Goal: Information Seeking & Learning: Find contact information

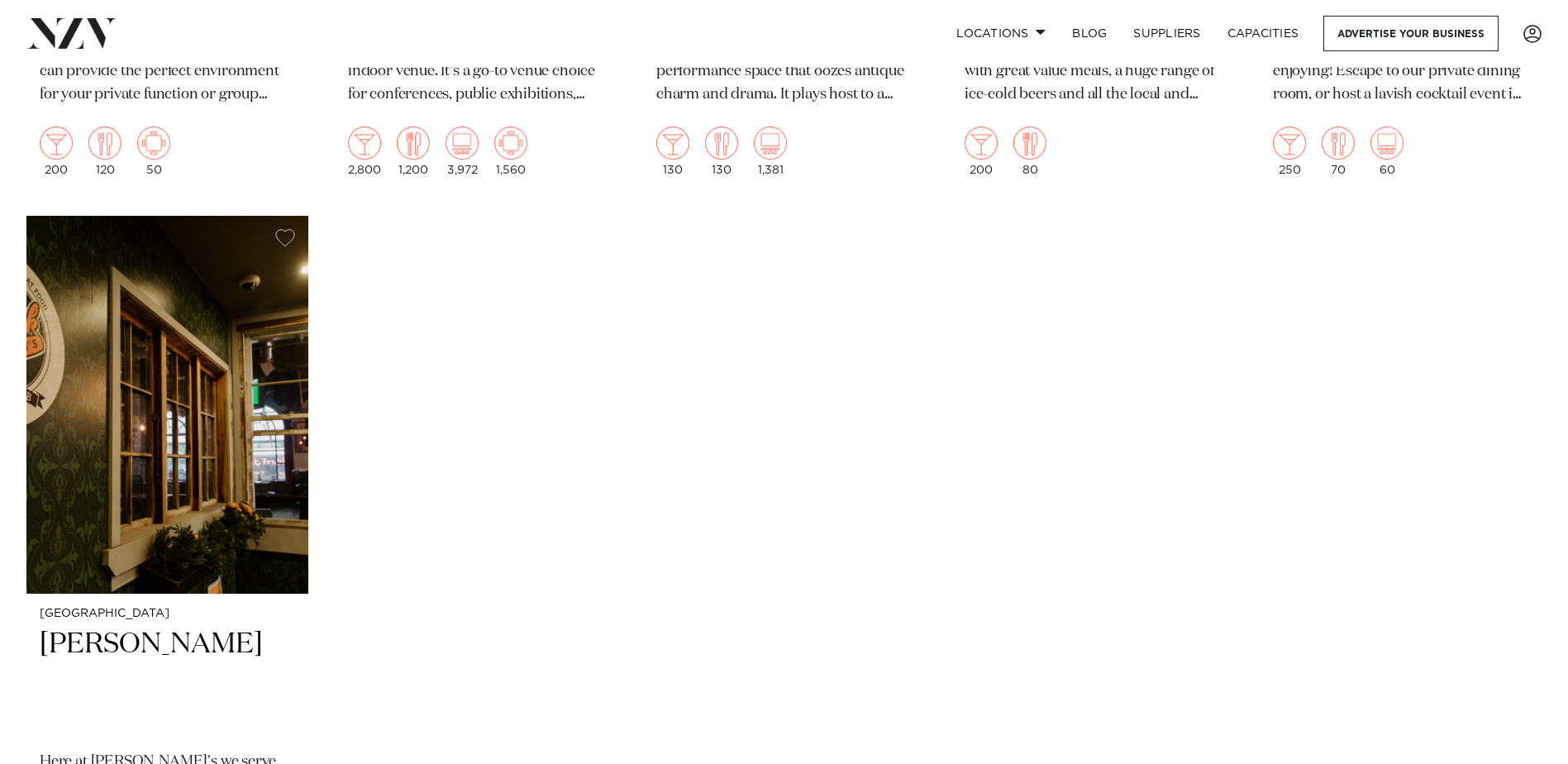
scroll to position [6535, 0]
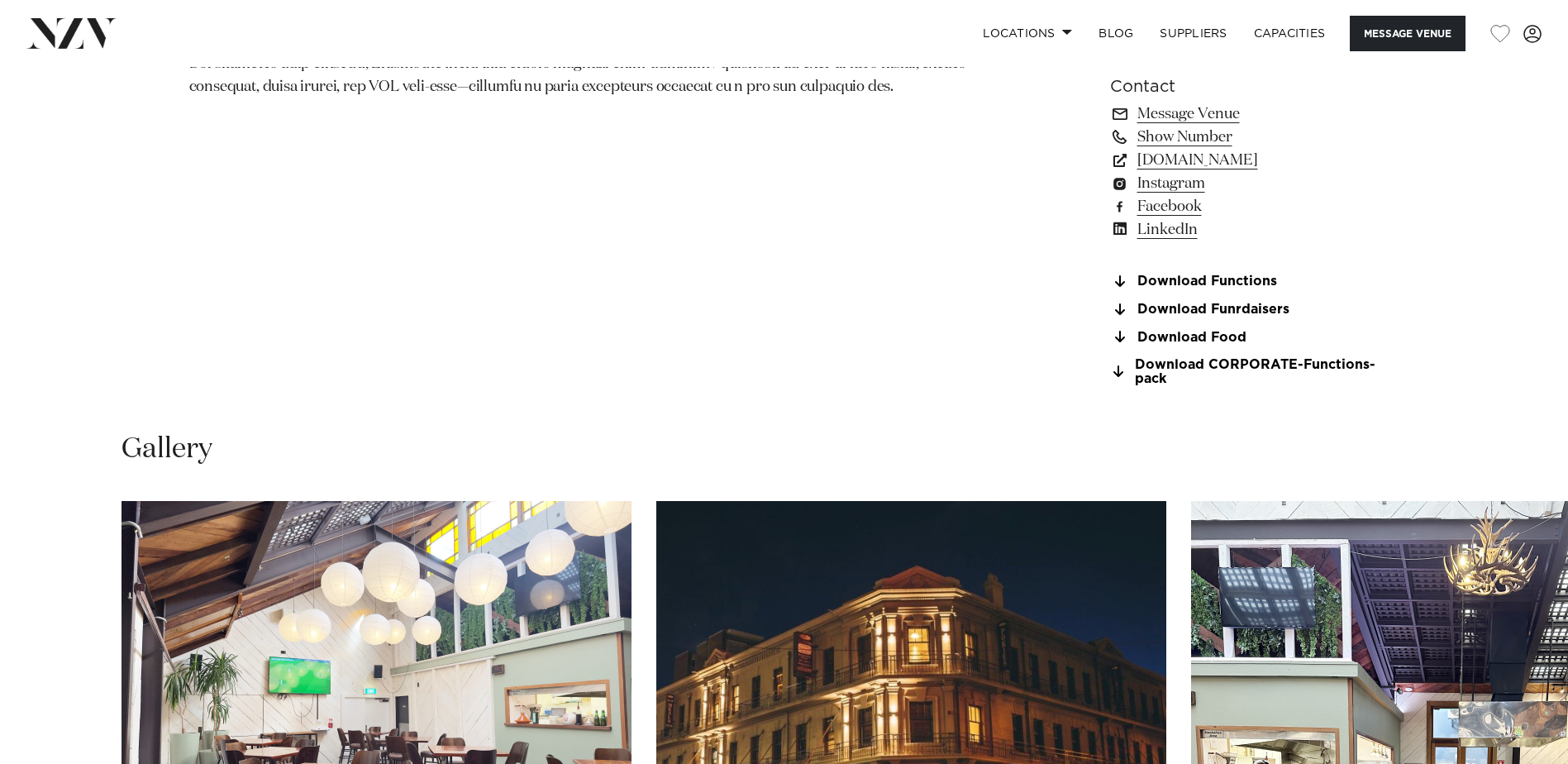
scroll to position [1572, 0]
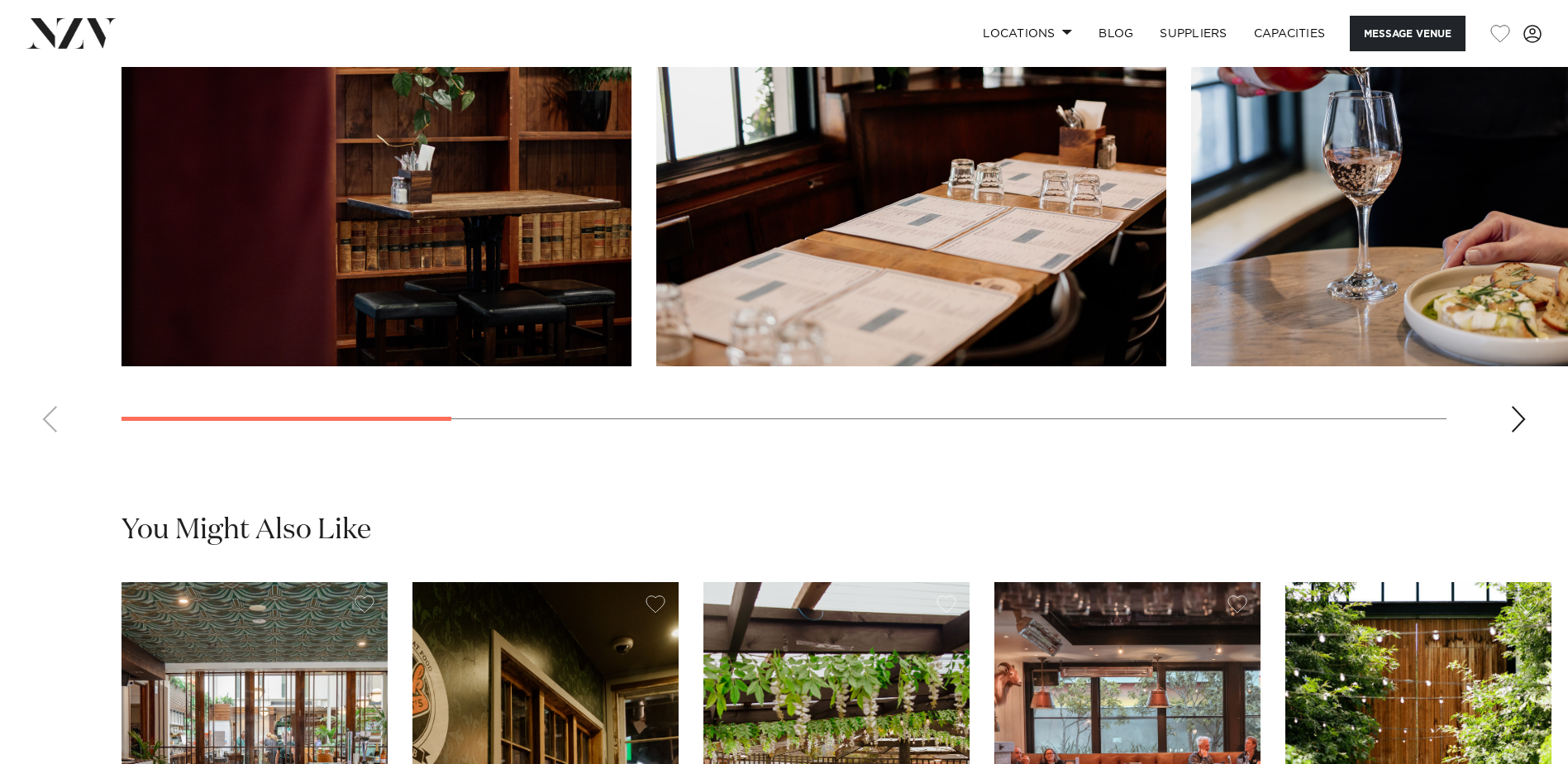
scroll to position [1324, 0]
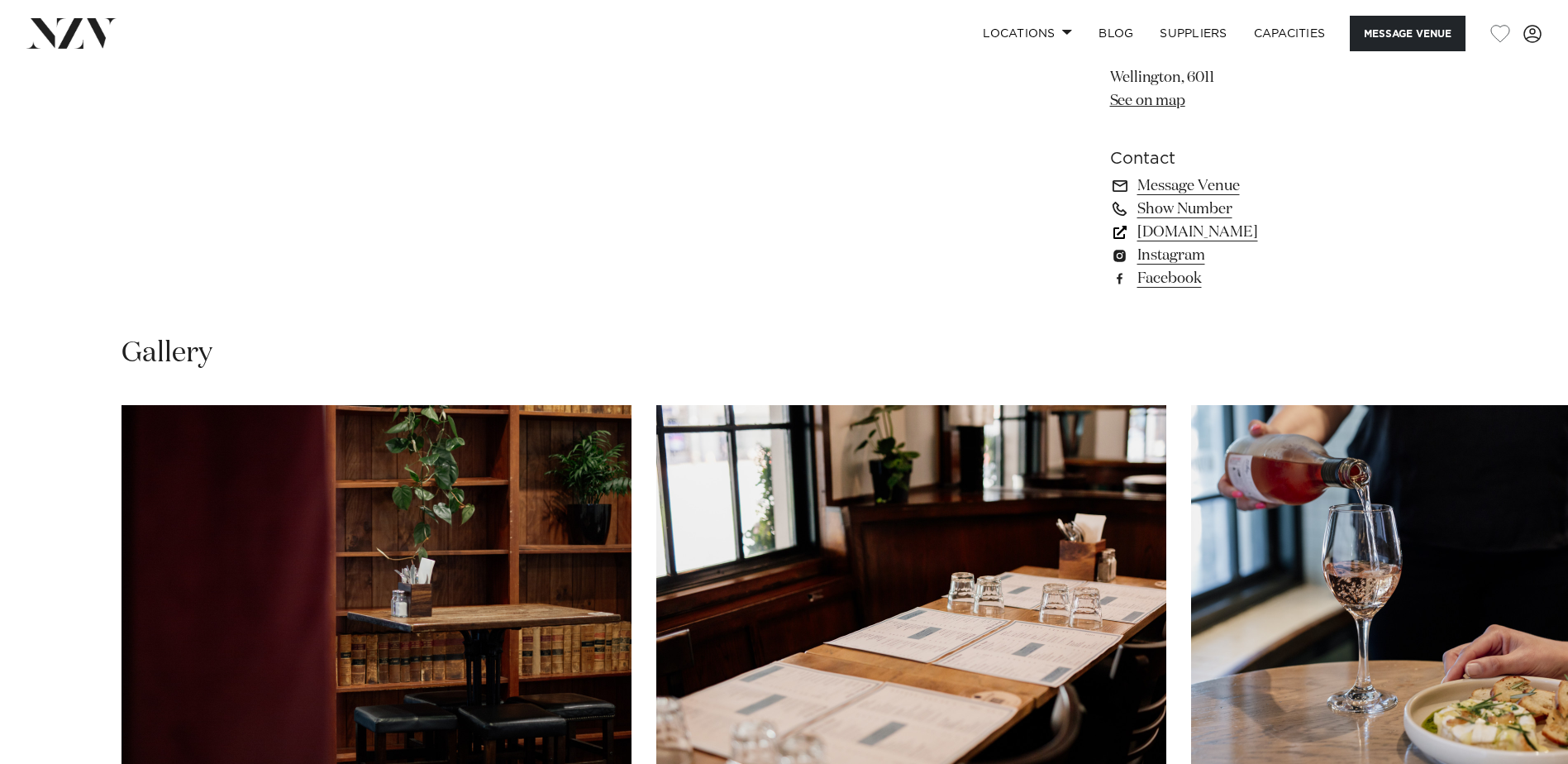
click at [1220, 233] on link "theoldbailey.co.nz" at bounding box center [1245, 233] width 269 height 23
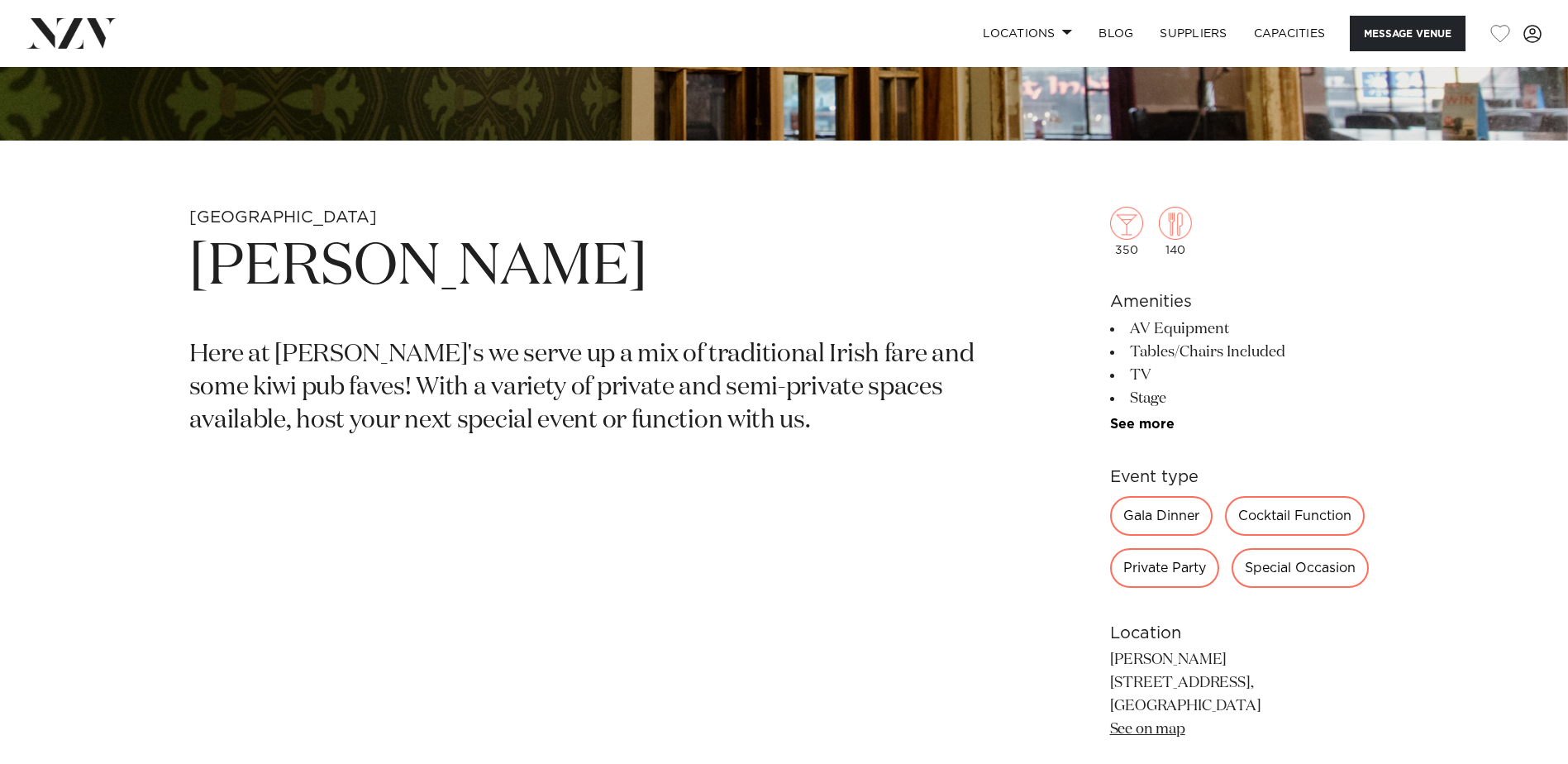
scroll to position [1075, 0]
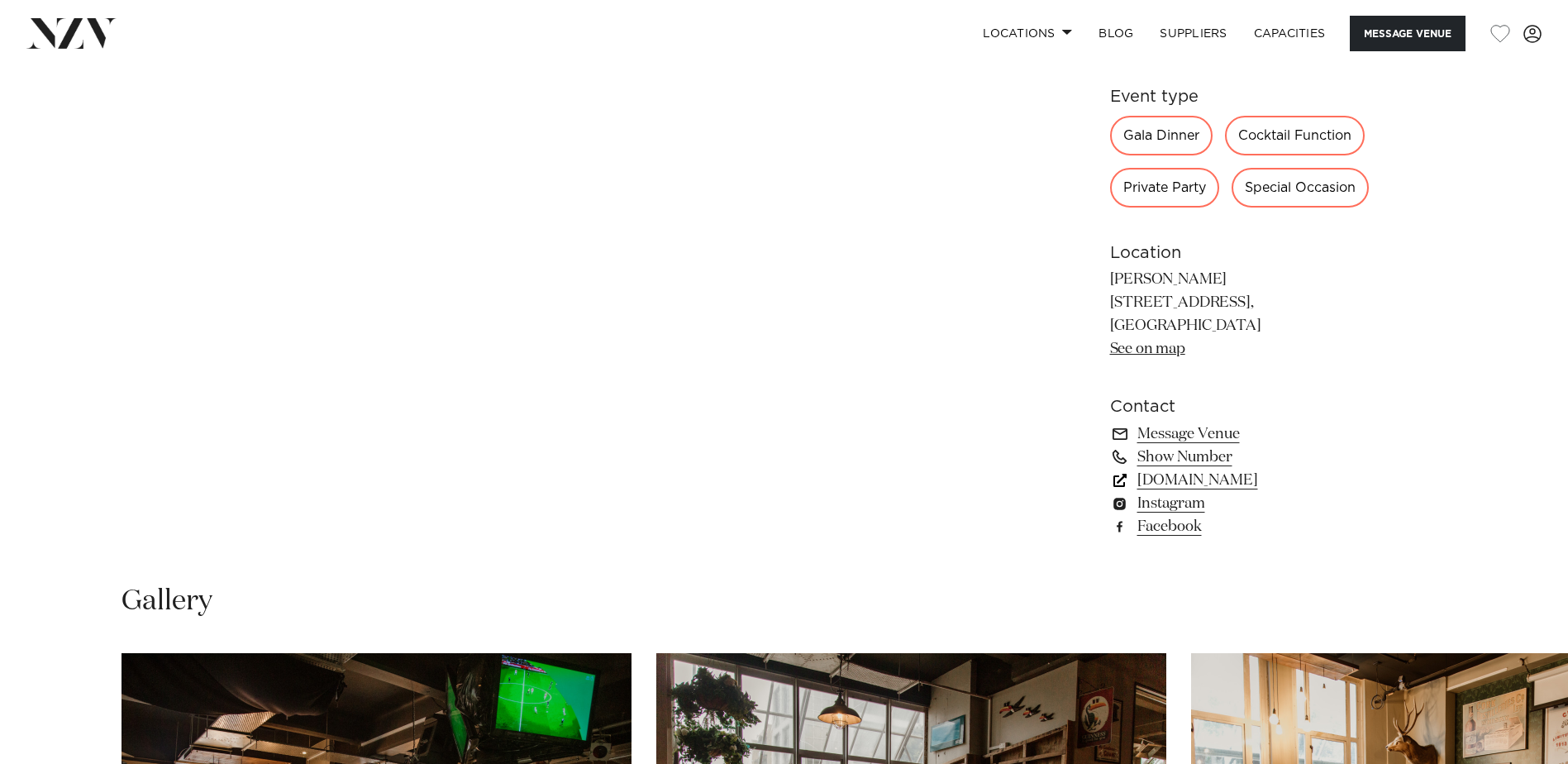
click at [1242, 478] on link "[DOMAIN_NAME]" at bounding box center [1245, 481] width 269 height 23
